Goal: Task Accomplishment & Management: Use online tool/utility

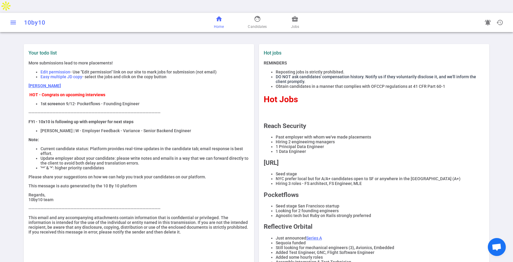
click at [15, 19] on span "menu" at bounding box center [13, 22] width 7 height 7
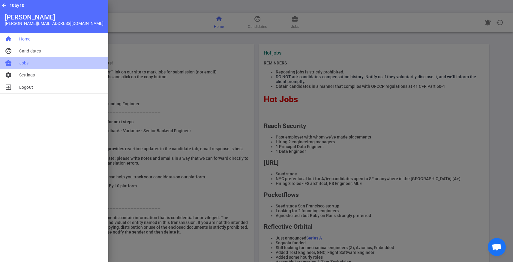
click at [19, 63] on span "Jobs" at bounding box center [24, 63] width 10 height 6
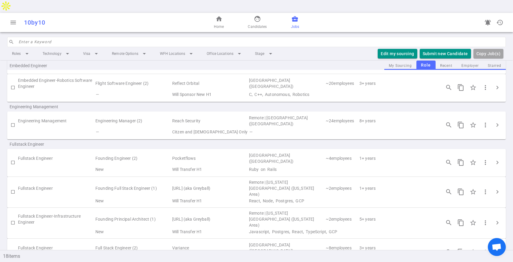
scroll to position [171, 0]
click at [499, 188] on span "chevron_right" at bounding box center [497, 191] width 7 height 7
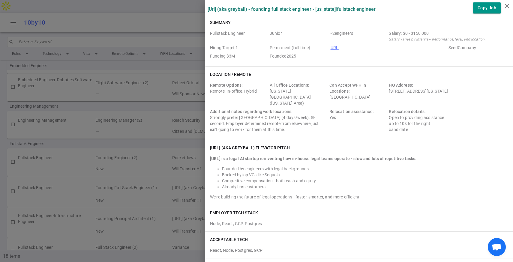
scroll to position [0, 0]
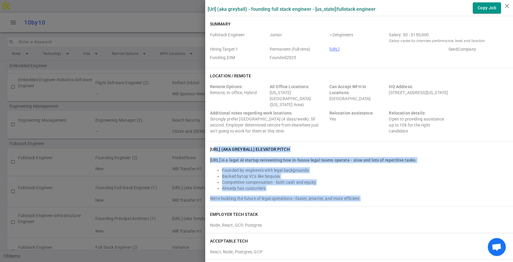
drag, startPoint x: 363, startPoint y: 192, endPoint x: 214, endPoint y: 145, distance: 155.6
click at [214, 145] on div "[URL] (aka Greyball) elevator pitch [URL] is a legal AI startup reinventing how…" at bounding box center [359, 174] width 308 height 65
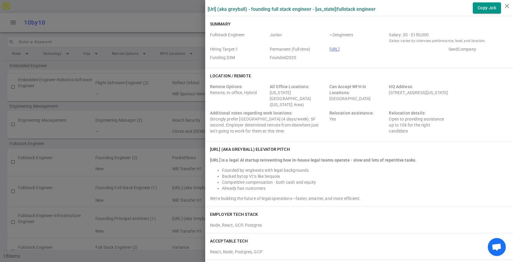
click at [243, 146] on h6 "[URL] (aka Greyball) elevator pitch" at bounding box center [250, 149] width 80 height 6
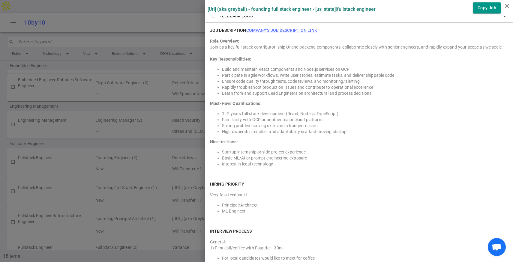
scroll to position [568, 0]
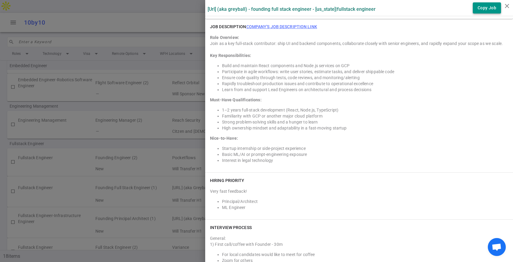
click at [496, 7] on button "Copy Job" at bounding box center [487, 7] width 28 height 11
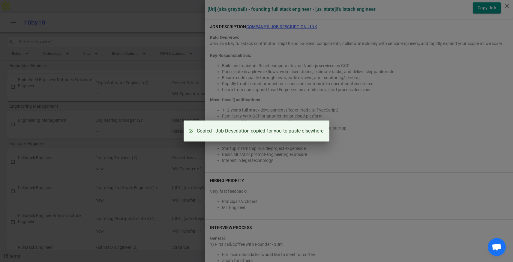
click at [364, 92] on div "Copied - Job Description copied for you to paste elsewhere!" at bounding box center [256, 131] width 513 height 262
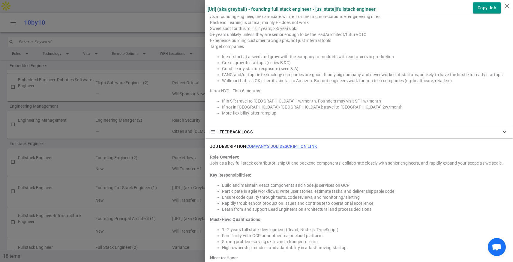
scroll to position [423, 0]
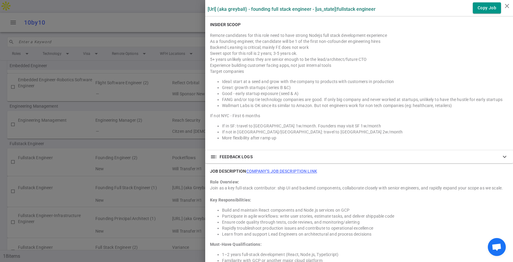
click at [267, 168] on h6 "JOB DESCRIPTION Company's job description link" at bounding box center [263, 171] width 107 height 6
click at [265, 169] on link "Company's job description link" at bounding box center [281, 171] width 71 height 5
